Goal: Information Seeking & Learning: Check status

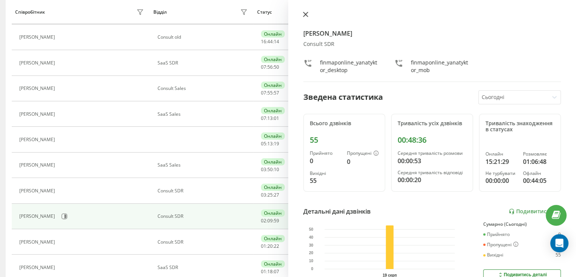
click at [303, 13] on icon at bounding box center [305, 14] width 5 height 5
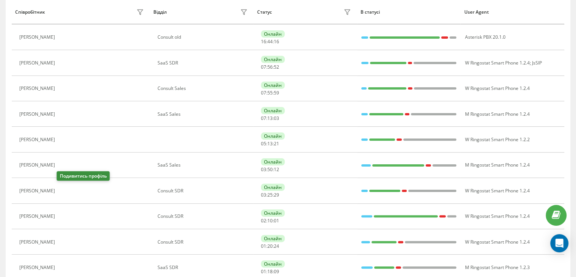
click at [60, 189] on icon at bounding box center [63, 191] width 6 height 6
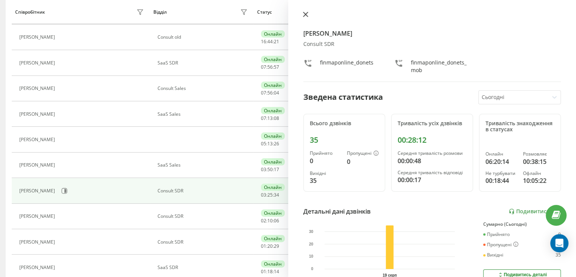
click at [308, 17] on button at bounding box center [306, 14] width 10 height 7
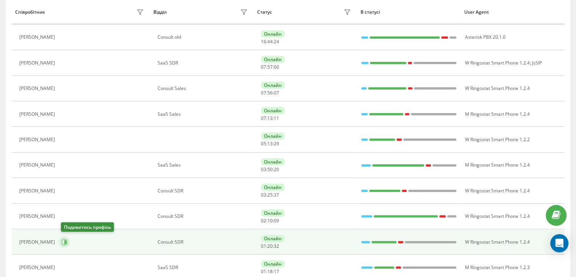
click at [67, 240] on icon at bounding box center [65, 242] width 6 height 6
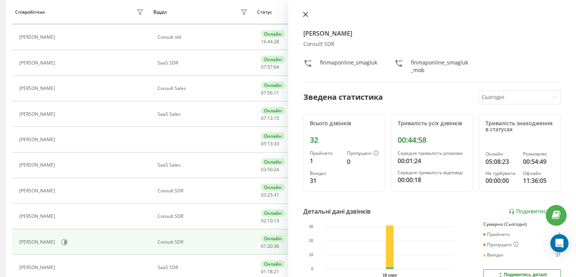
click at [305, 15] on icon at bounding box center [305, 14] width 5 height 5
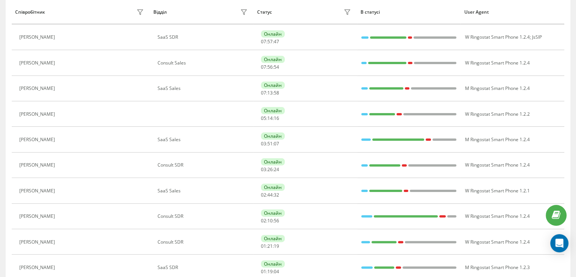
scroll to position [122, 0]
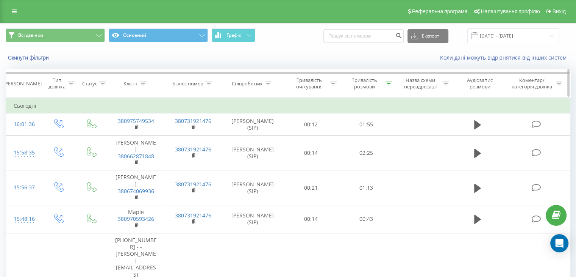
click at [388, 82] on icon at bounding box center [388, 83] width 7 height 4
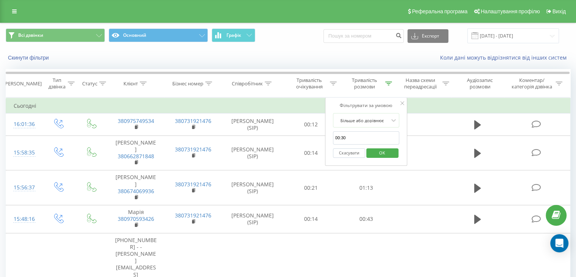
click at [384, 149] on span "OK" at bounding box center [382, 153] width 21 height 12
